Goal: Submit feedback/report problem

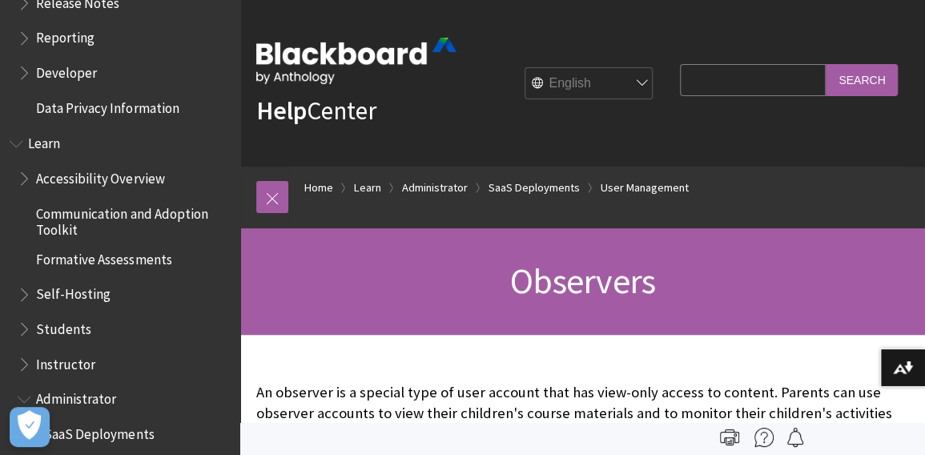
scroll to position [1131, 0]
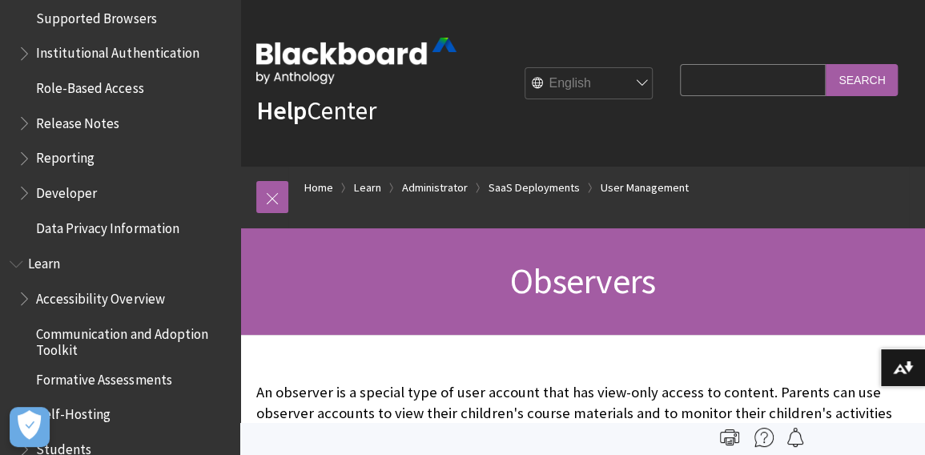
click at [709, 80] on input "Search Query" at bounding box center [753, 79] width 146 height 31
type input "staff viewer"
click at [825, 64] on input "Search" at bounding box center [861, 79] width 72 height 31
click at [856, 83] on input "Search" at bounding box center [861, 79] width 72 height 31
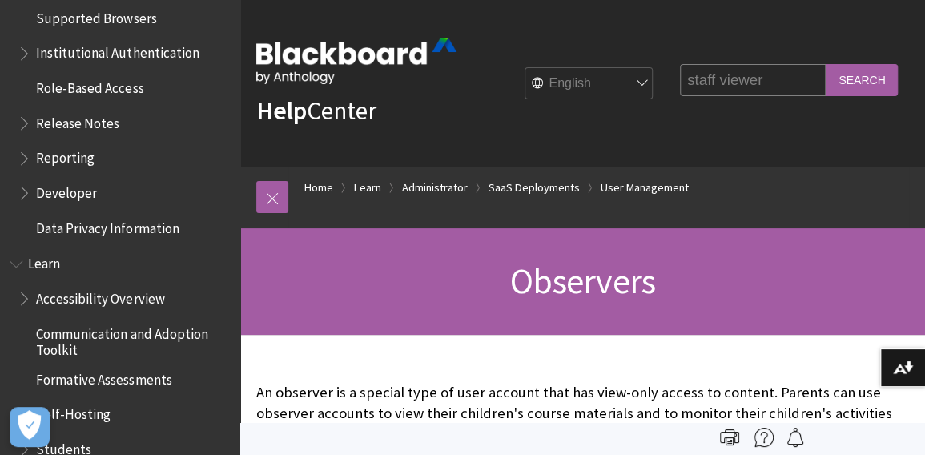
click at [856, 83] on input "Search" at bounding box center [861, 79] width 72 height 31
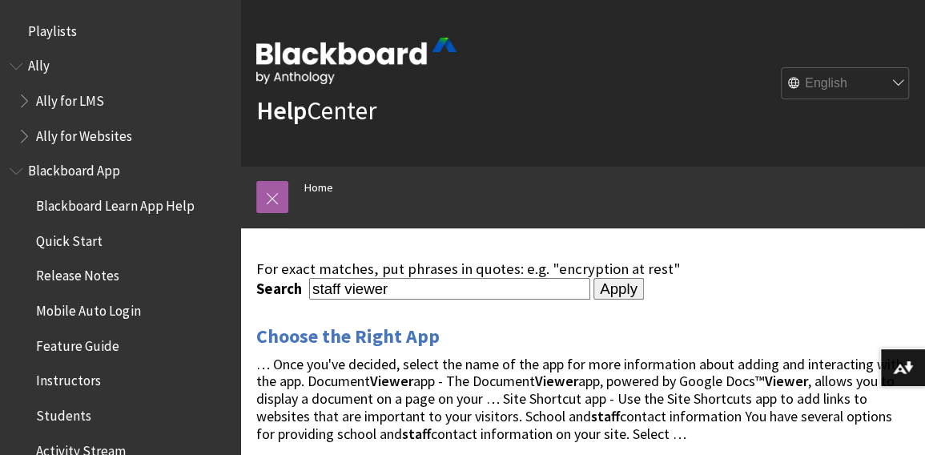
click at [433, 291] on input "staff viewer" at bounding box center [449, 289] width 281 height 22
type input ""staff viewer""
click at [593, 278] on input "Apply" at bounding box center [618, 289] width 50 height 22
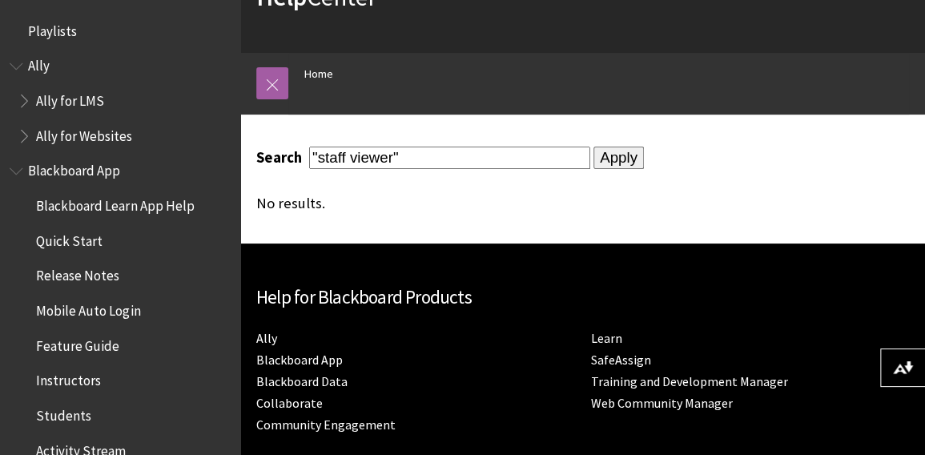
scroll to position [75, 0]
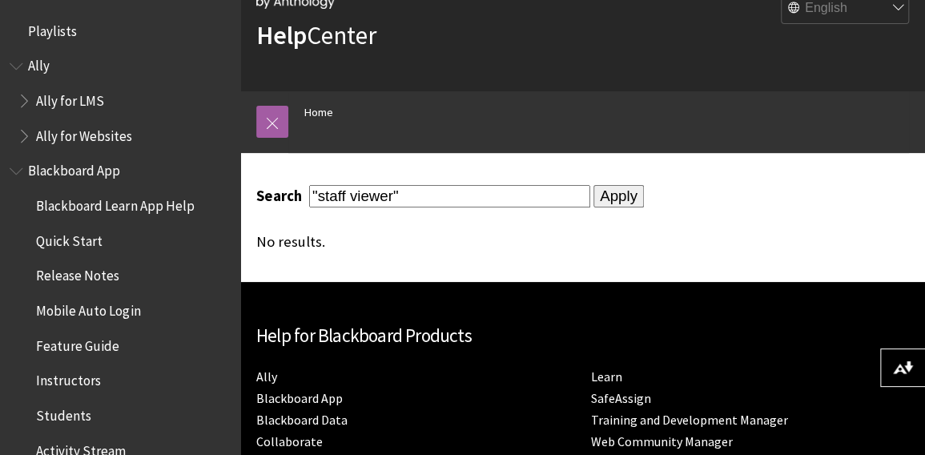
click at [368, 188] on input ""staff viewer"" at bounding box center [449, 196] width 281 height 22
type input ""staff veiwer""
click at [593, 185] on input "Apply" at bounding box center [618, 196] width 50 height 22
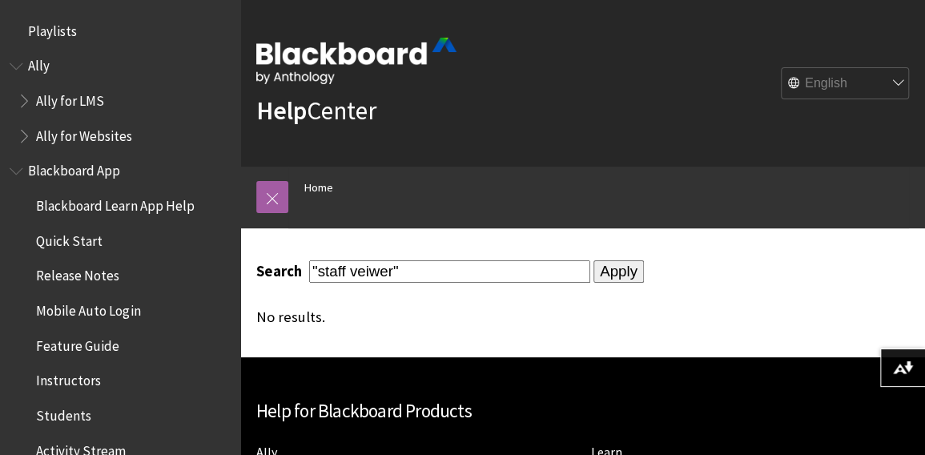
click at [363, 195] on ol "Home" at bounding box center [598, 190] width 620 height 47
click at [370, 263] on input ""staff veiwer"" at bounding box center [449, 271] width 281 height 22
type input ""staff viewer""
click at [593, 260] on input "Apply" at bounding box center [618, 271] width 50 height 22
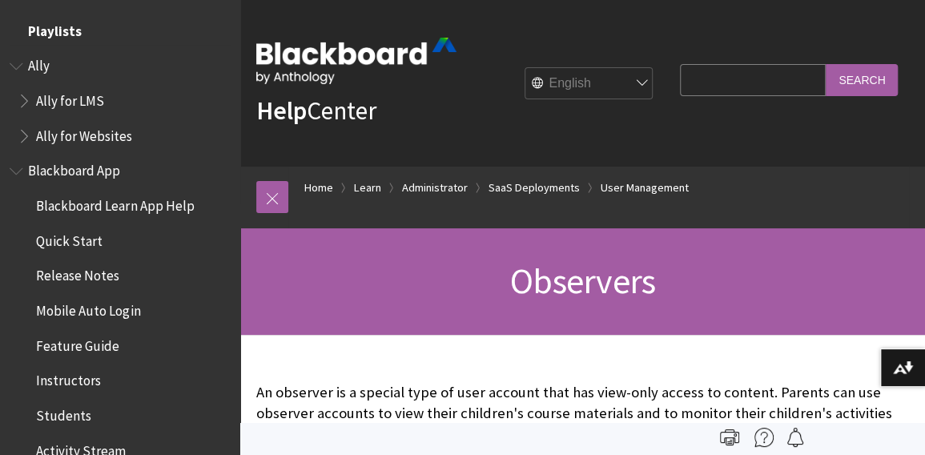
drag, startPoint x: 64, startPoint y: 30, endPoint x: 167, endPoint y: 95, distance: 121.7
click at [311, 116] on link "Help Center" at bounding box center [316, 110] width 120 height 32
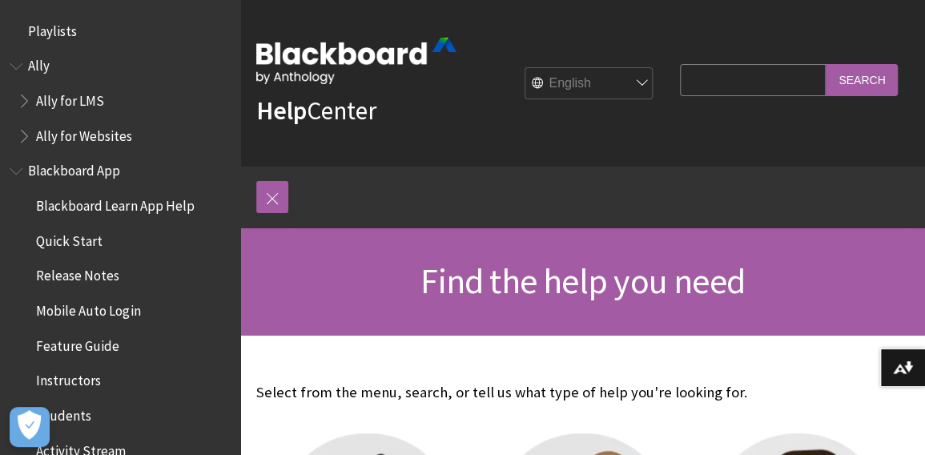
click at [717, 82] on input "Search Query" at bounding box center [753, 79] width 146 height 31
type input ""staff viewer""
click at [825, 64] on input "Search" at bounding box center [861, 79] width 72 height 31
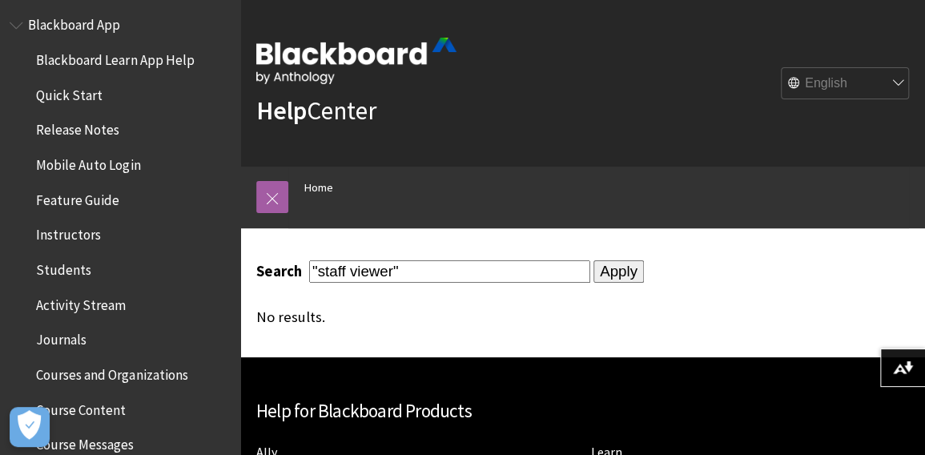
scroll to position [159, 0]
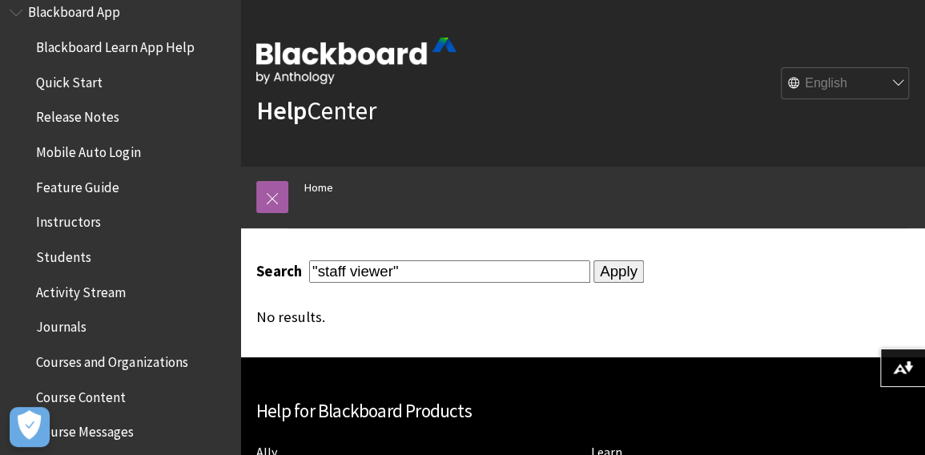
click at [78, 219] on span "Instructors" at bounding box center [68, 220] width 65 height 22
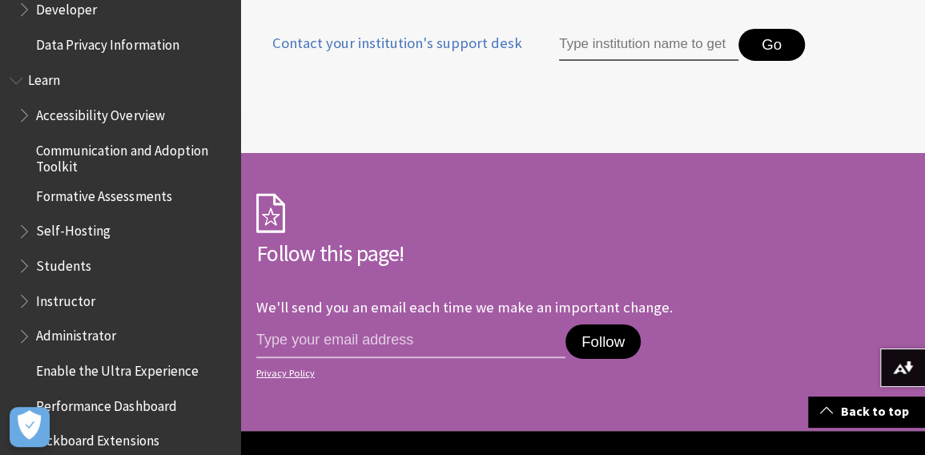
scroll to position [1315, 0]
click at [21, 295] on span "Book outline for Blackboard Learn Help" at bounding box center [26, 297] width 17 height 20
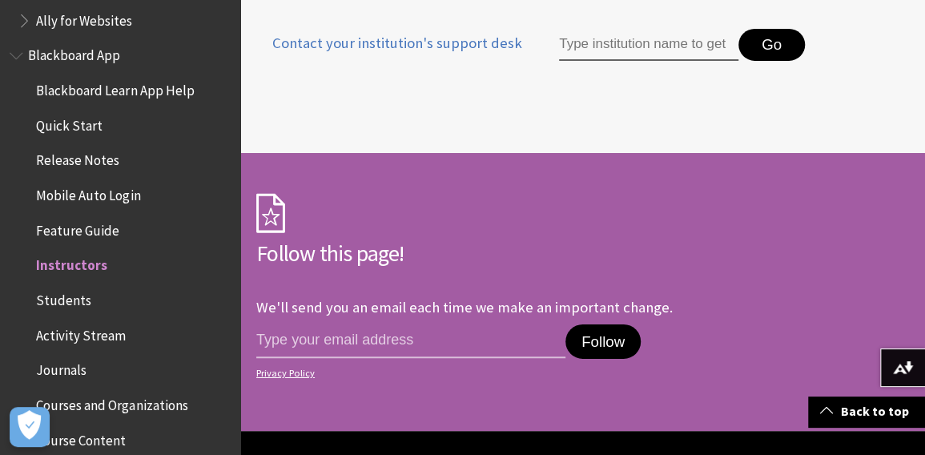
scroll to position [0, 0]
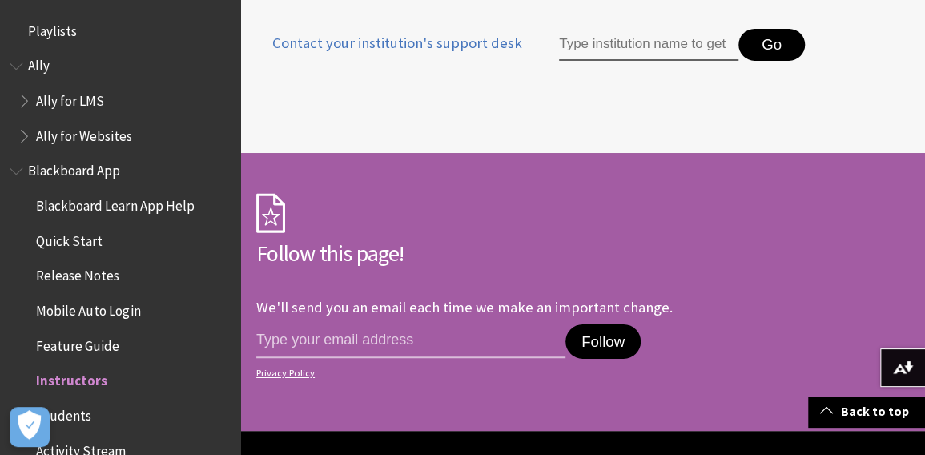
click at [544, 82] on div "Need more help with Blackboard App ? Contact your institution's support desk Go" at bounding box center [582, 37] width 652 height 151
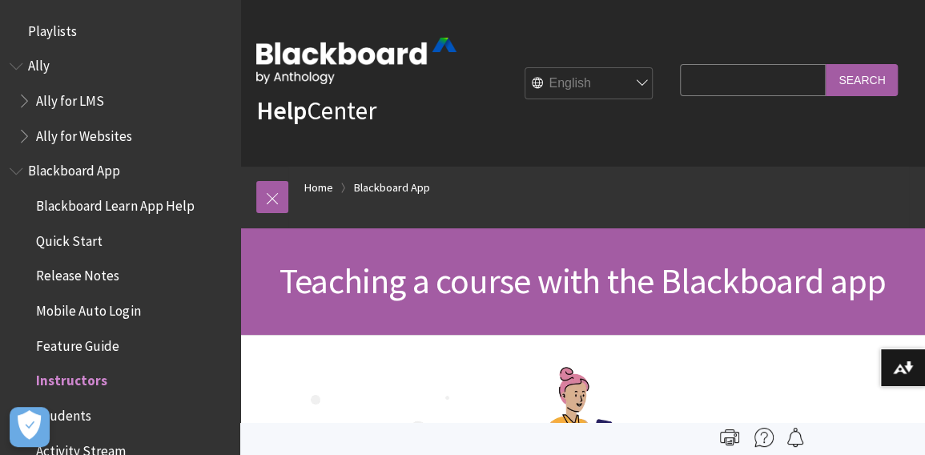
click at [604, 169] on ol "Home Blackboard App" at bounding box center [598, 190] width 620 height 47
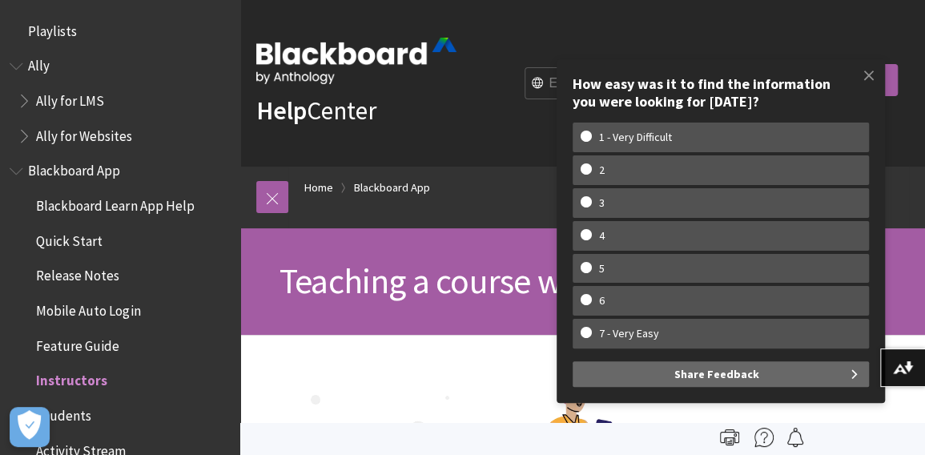
click at [604, 169] on w-span "2" at bounding box center [601, 170] width 42 height 14
click at [591, 169] on input "2" at bounding box center [585, 168] width 10 height 10
radio input "true"
click at [503, 172] on ol "Home Blackboard App" at bounding box center [598, 190] width 620 height 47
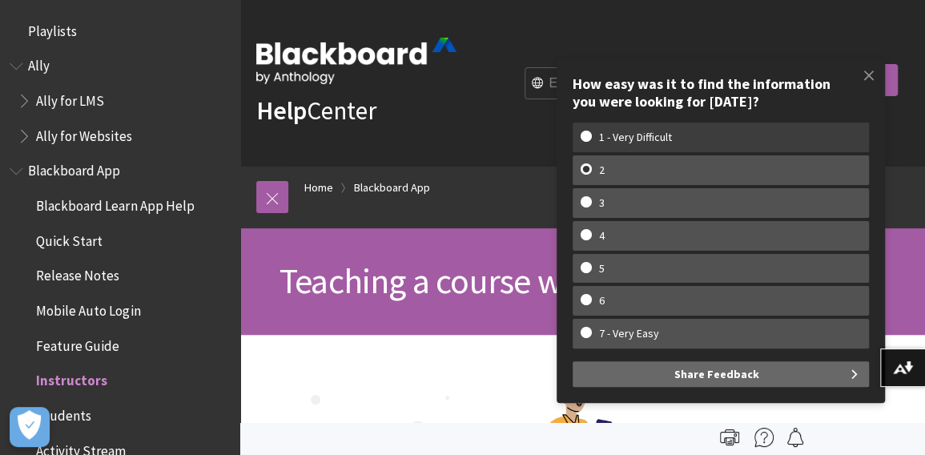
click at [667, 127] on label "1 - Very Difficult" at bounding box center [720, 137] width 296 height 30
click at [591, 130] on input "1 - Very Difficult" at bounding box center [585, 135] width 10 height 10
radio input "true"
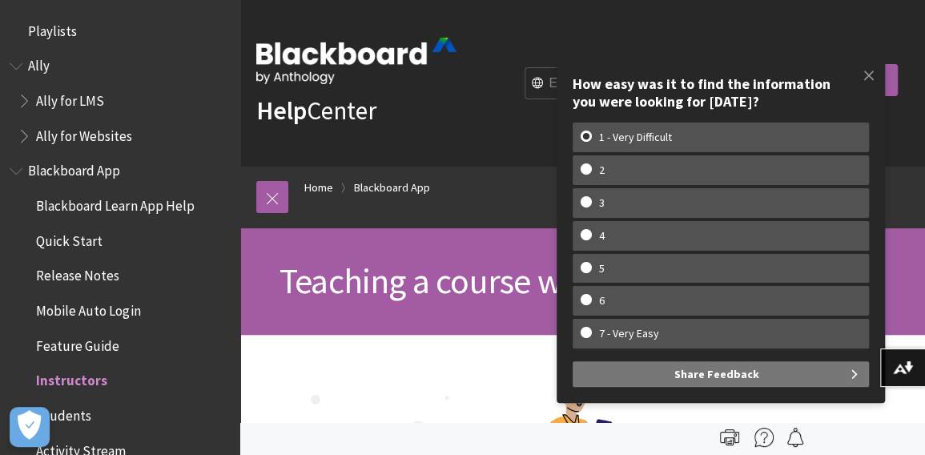
click at [735, 371] on span "Share Feedback" at bounding box center [716, 374] width 85 height 26
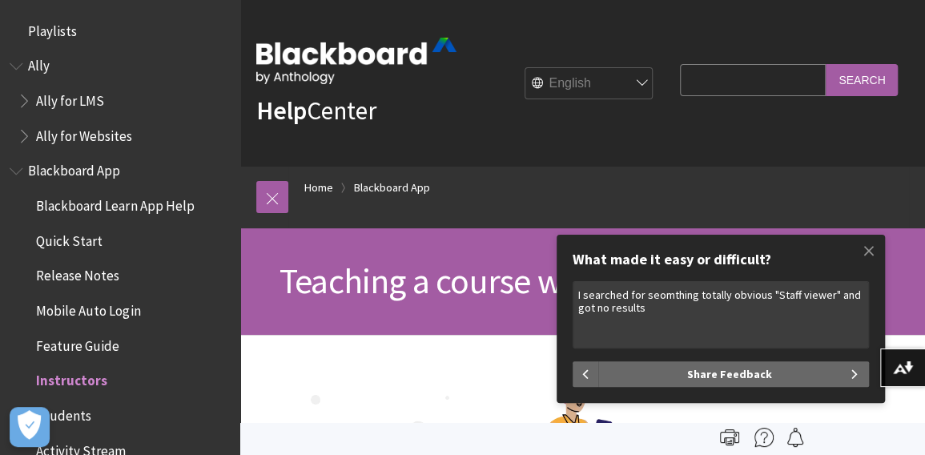
click at [831, 291] on textarea "I searched for seomthing totally obvious "Staff viewer" and got no results" at bounding box center [720, 314] width 296 height 67
click at [759, 331] on textarea "I searched for seomthing totally obvious "Staff viewer" as I want to see if thi…" at bounding box center [720, 314] width 296 height 67
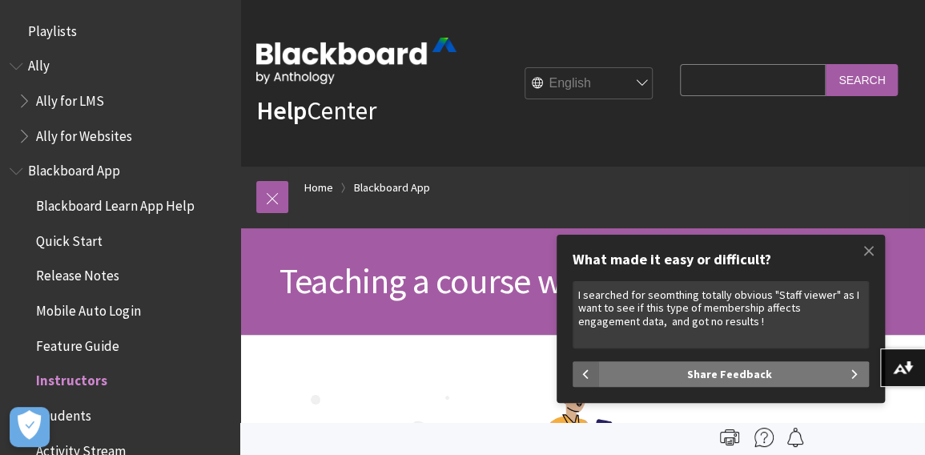
type textarea "I searched for seomthing totally obvious "Staff viewer" as I want to see if thi…"
click at [841, 373] on button "Share Feedback" at bounding box center [733, 374] width 271 height 26
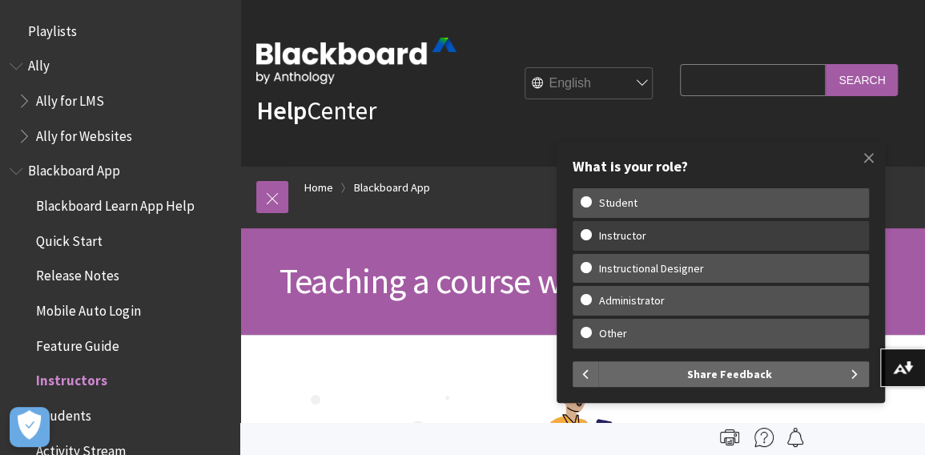
click at [648, 233] on w-span "Instructor" at bounding box center [622, 236] width 84 height 14
click at [591, 233] on input "Instructor" at bounding box center [585, 234] width 10 height 10
radio input "true"
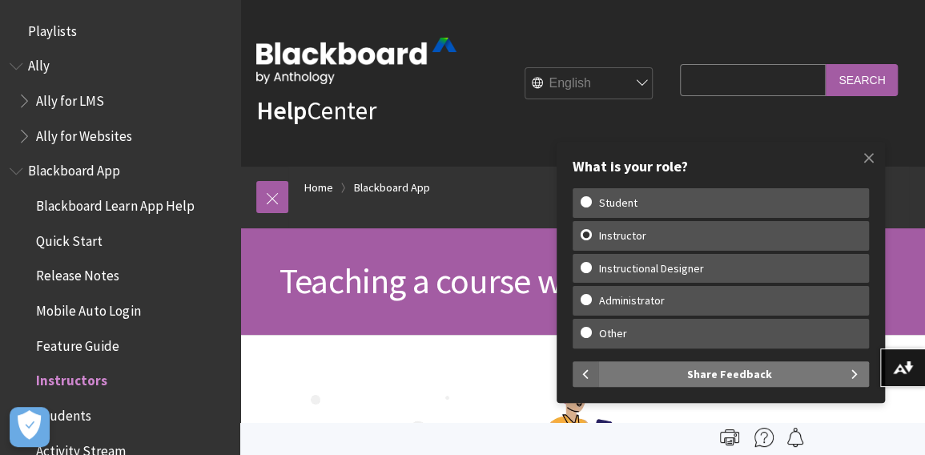
click at [737, 383] on span "Share Feedback" at bounding box center [729, 374] width 85 height 26
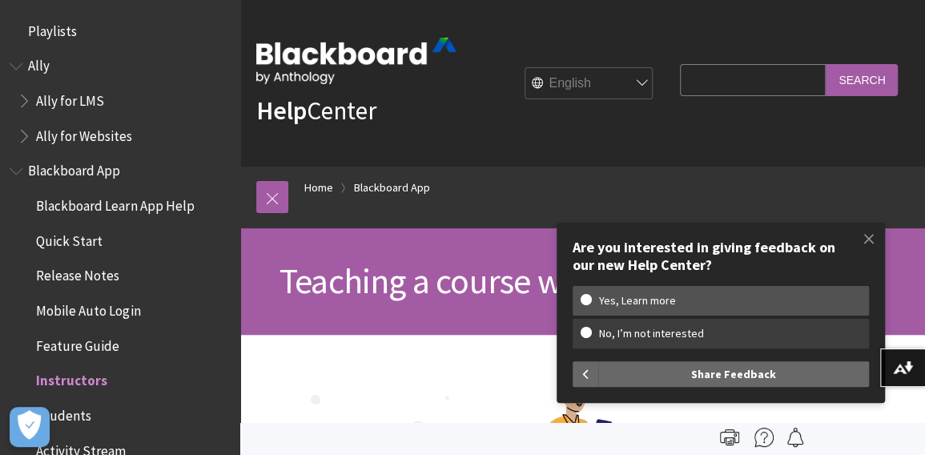
click at [671, 329] on w-span "No, I’m not interested" at bounding box center [651, 334] width 142 height 14
click at [591, 329] on input "No, I’m not interested" at bounding box center [585, 332] width 10 height 10
radio input "true"
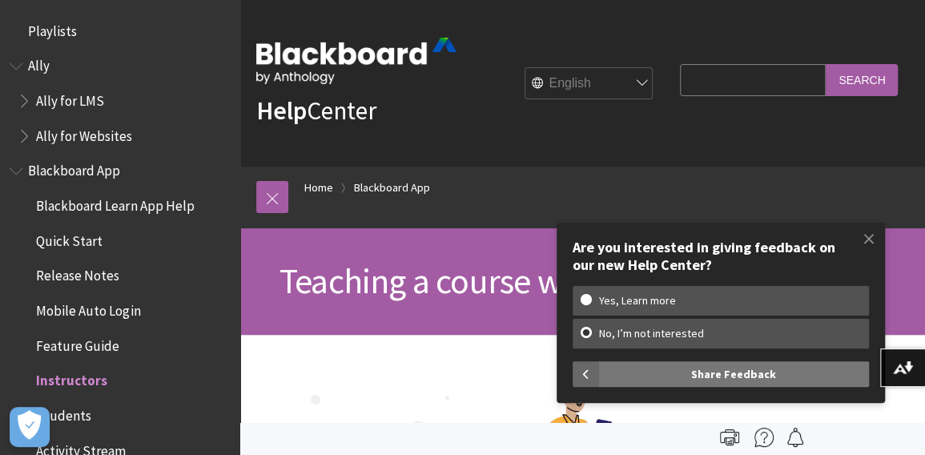
click at [748, 370] on span "Share Feedback" at bounding box center [733, 374] width 85 height 26
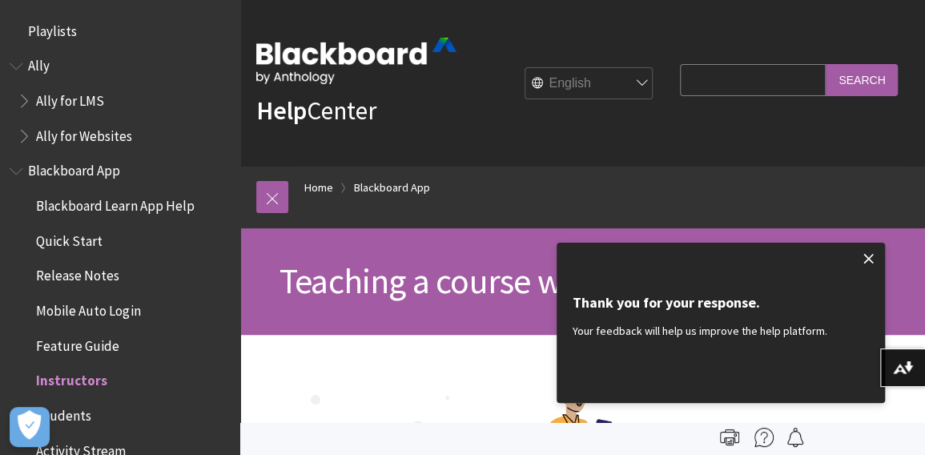
click at [871, 249] on span at bounding box center [869, 259] width 34 height 34
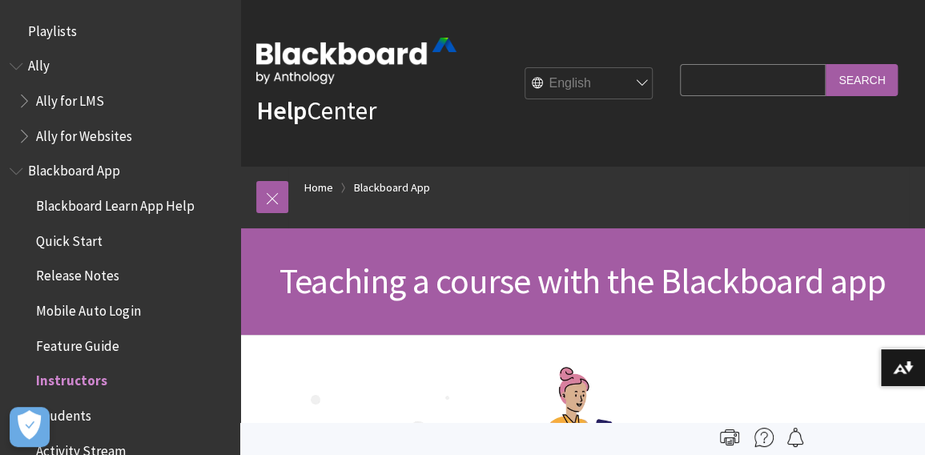
click at [867, 172] on ol "Home Blackboard App" at bounding box center [598, 190] width 620 height 47
